Goal: Information Seeking & Learning: Learn about a topic

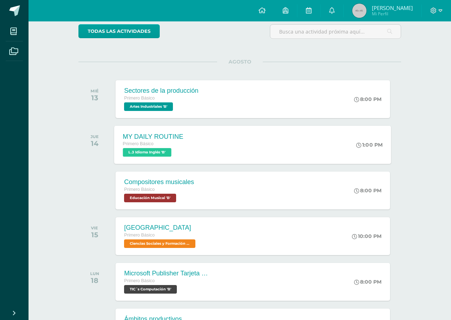
scroll to position [96, 0]
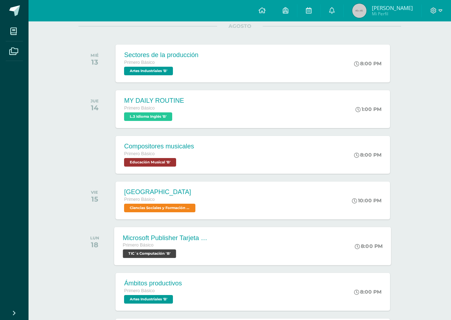
click at [255, 252] on div "Microsoft Publisher Tarjeta de Presentación Primero Básico TIC´s Computación 'B…" at bounding box center [252, 246] width 277 height 38
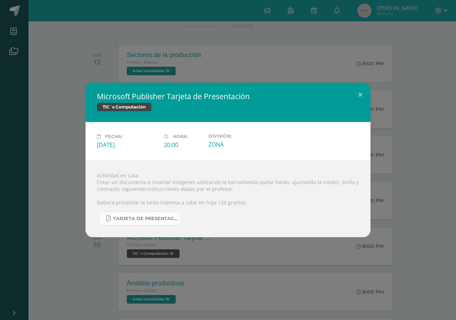
click at [160, 217] on span "TARJETA DE PRESENTACIÓN PRIMERO BÁSICO.pdf" at bounding box center [145, 219] width 64 height 6
click at [361, 95] on button at bounding box center [360, 95] width 20 height 24
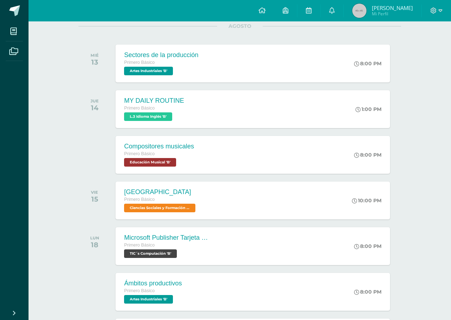
scroll to position [0, 0]
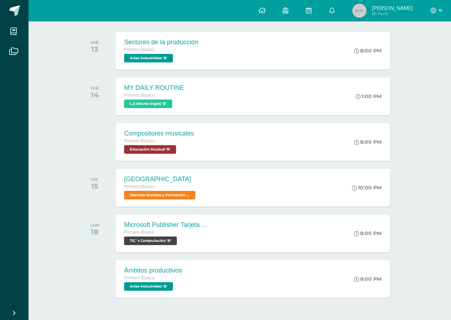
scroll to position [132, 0]
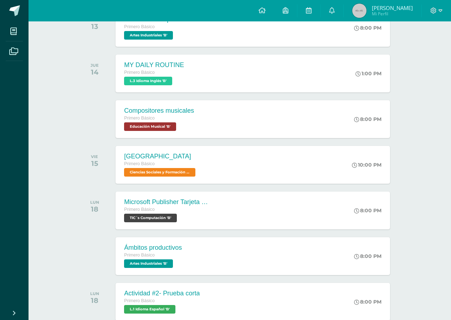
click at [306, 189] on div "AGOSTO MIÉ 13 Sectores de la producción Primero Básico Artes Industriales 'B' 8…" at bounding box center [239, 269] width 322 height 559
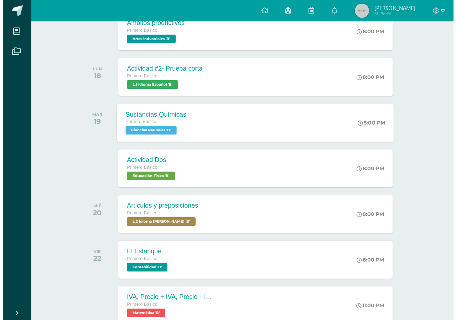
scroll to position [392, 0]
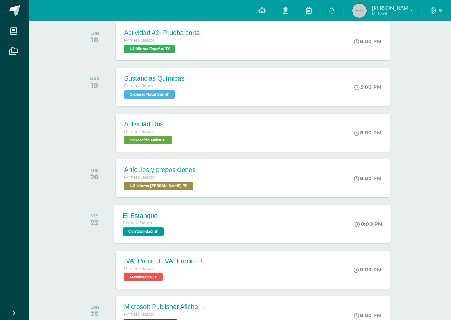
click at [261, 205] on div "El Estanque Primero Básico Contabilidad 'B' 8:00 PM El Estanque Contabilidad Ca…" at bounding box center [252, 224] width 277 height 38
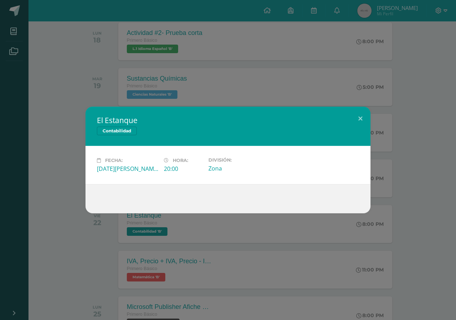
click at [336, 129] on div "Contabilidad" at bounding box center [228, 131] width 262 height 10
click at [348, 117] on h2 "El Estanque" at bounding box center [228, 120] width 262 height 10
click at [359, 105] on div "El Estanque Contabilidad Fecha: Viernes 22 de Agosto Hora: 20:00 División: Zona" at bounding box center [228, 160] width 456 height 320
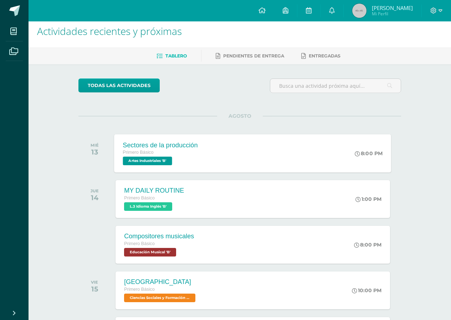
scroll to position [0, 0]
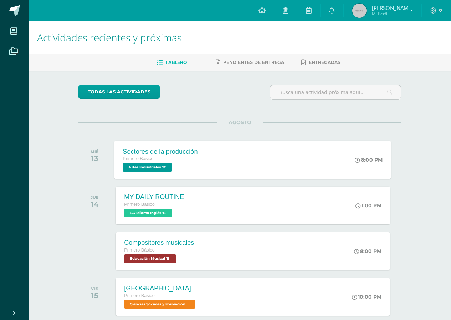
click at [314, 177] on div "Sectores de la producción Primero Básico Artes Industriales 'B' 8:00 PM Sectore…" at bounding box center [252, 159] width 277 height 38
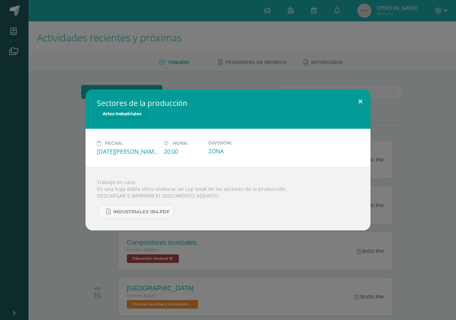
click at [356, 102] on button at bounding box center [360, 101] width 20 height 24
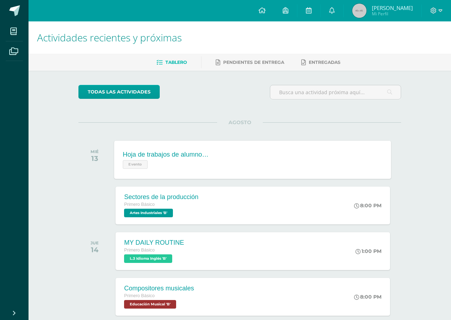
click at [242, 171] on div "Hoja de trabajos de alumnos que no pueden hacer Educación Física Evento Hoja de…" at bounding box center [252, 159] width 277 height 38
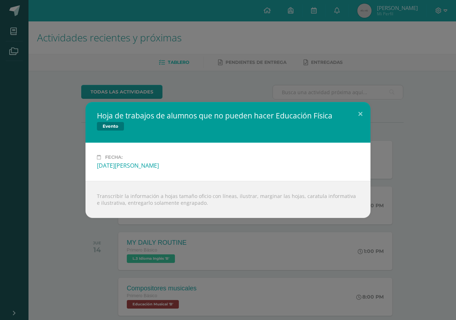
click at [346, 114] on div "Hoja de trabajos de alumnos que no pueden hacer Educación Física Evento" at bounding box center [228, 122] width 285 height 41
click at [360, 109] on button at bounding box center [360, 114] width 20 height 24
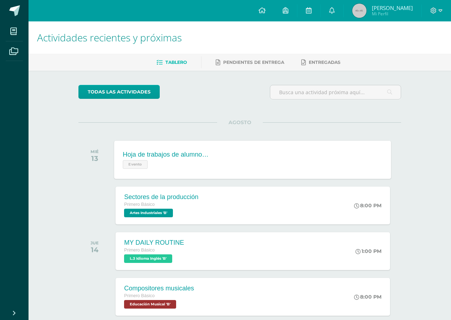
click at [298, 166] on div "Hoja de trabajos de alumnos que no pueden hacer Educación Física Evento Hoja de…" at bounding box center [252, 159] width 277 height 38
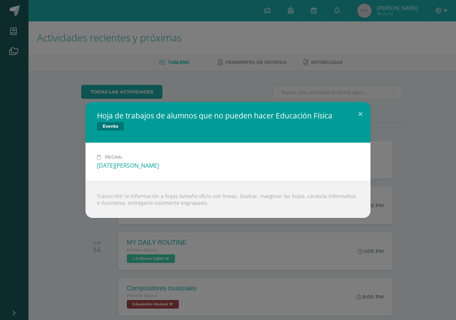
click at [159, 202] on div "Transcribir la información a hojas tamaño oficio con líneas, ilustrar, marginar…" at bounding box center [228, 199] width 285 height 37
drag, startPoint x: 199, startPoint y: 203, endPoint x: 228, endPoint y: 204, distance: 29.6
click at [228, 204] on div "Transcribir la información a hojas tamaño oficio con líneas, ilustrar, marginar…" at bounding box center [228, 199] width 285 height 37
click at [113, 199] on div "Transcribir la información a hojas tamaño oficio con líneas, ilustrar, marginar…" at bounding box center [228, 199] width 285 height 37
drag, startPoint x: 98, startPoint y: 196, endPoint x: 328, endPoint y: 233, distance: 232.7
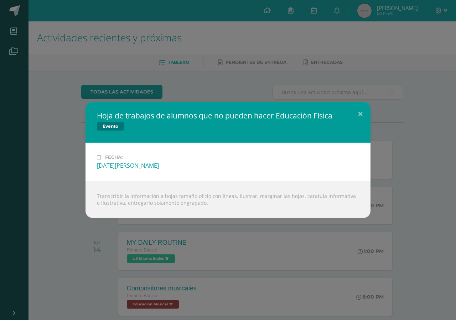
click at [328, 233] on div "Hoja de trabajos de alumnos que no pueden hacer Educación Física Evento Fecha: …" at bounding box center [228, 160] width 456 height 320
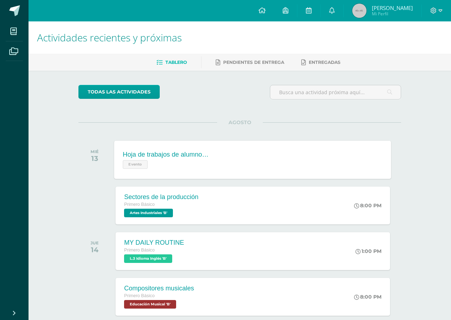
click at [216, 153] on div "Hoja de trabajos de alumnos que no pueden hacer Educación Física Evento" at bounding box center [166, 159] width 104 height 38
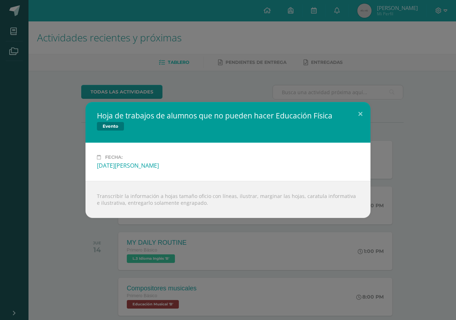
drag, startPoint x: 98, startPoint y: 196, endPoint x: 321, endPoint y: 205, distance: 222.9
click at [321, 205] on div "Transcribir la información a hojas tamaño oficio con líneas, ilustrar, marginar…" at bounding box center [228, 199] width 285 height 37
click at [438, 238] on div "Hoja de trabajos de alumnos que no pueden hacer Educación Física Evento Fecha: …" at bounding box center [228, 160] width 456 height 320
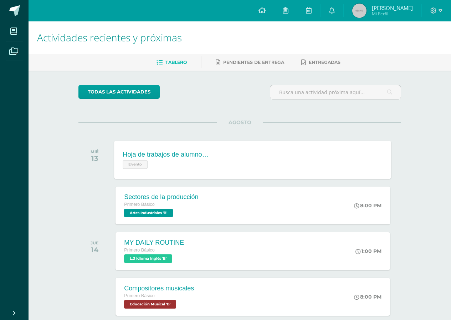
click at [162, 176] on div "Hoja de trabajos de alumnos que no pueden hacer Educación Física Evento" at bounding box center [166, 159] width 104 height 38
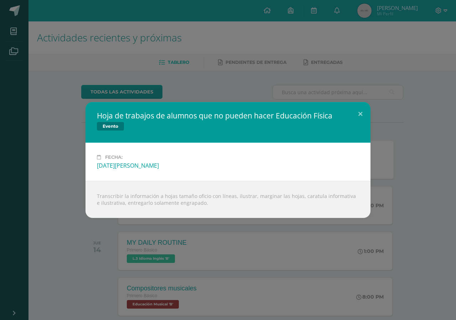
drag, startPoint x: 97, startPoint y: 197, endPoint x: 423, endPoint y: 216, distance: 327.0
click at [415, 215] on div "Hoja de trabajos de alumnos que no pueden hacer Educación Física Evento Fecha: …" at bounding box center [228, 160] width 450 height 116
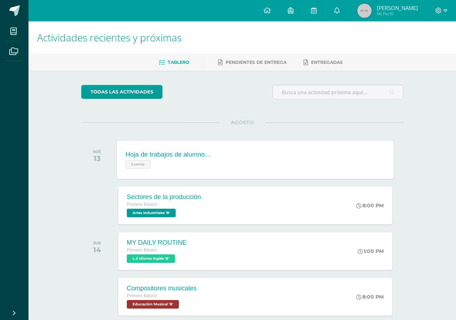
drag, startPoint x: 455, startPoint y: 229, endPoint x: 451, endPoint y: 237, distance: 9.3
click at [455, 232] on div "Hoja de trabajos de alumnos que no pueden hacer Educación Física Evento Fecha: …" at bounding box center [228, 160] width 456 height 320
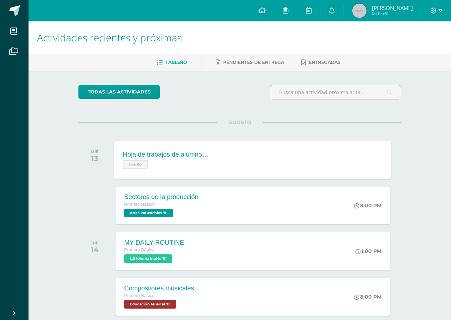
click at [252, 159] on div "Hoja de trabajos de alumnos que no pueden hacer Educación Física Evento Hoja de…" at bounding box center [252, 159] width 277 height 38
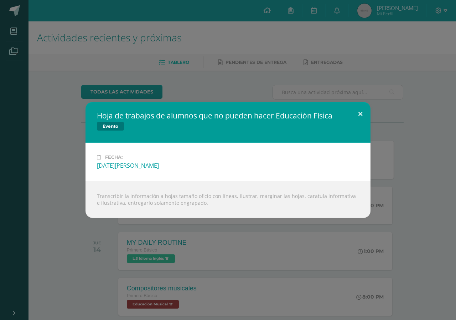
click at [358, 113] on button at bounding box center [360, 114] width 20 height 24
